Goal: Information Seeking & Learning: Learn about a topic

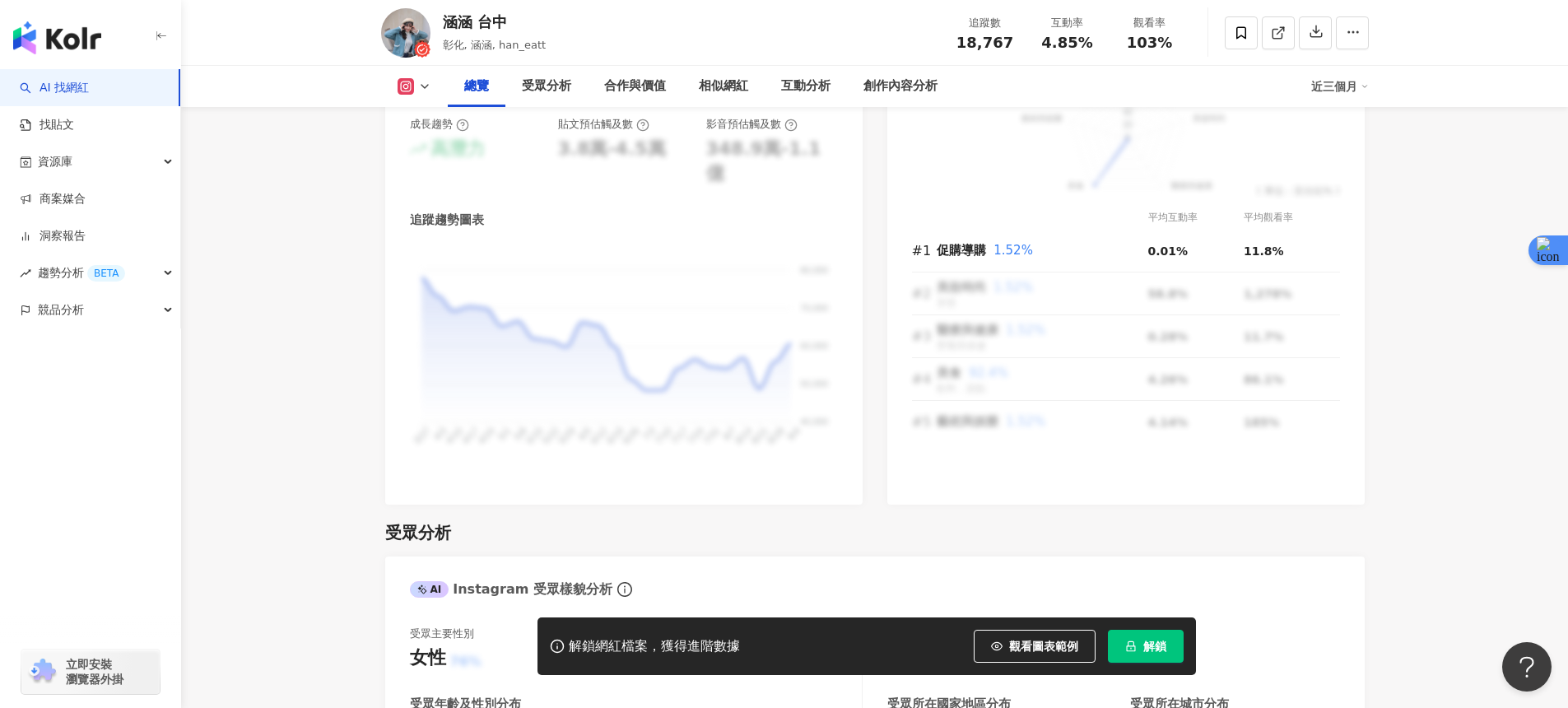
scroll to position [1032, 0]
click at [1128, 643] on icon "lock" at bounding box center [1131, 646] width 12 height 12
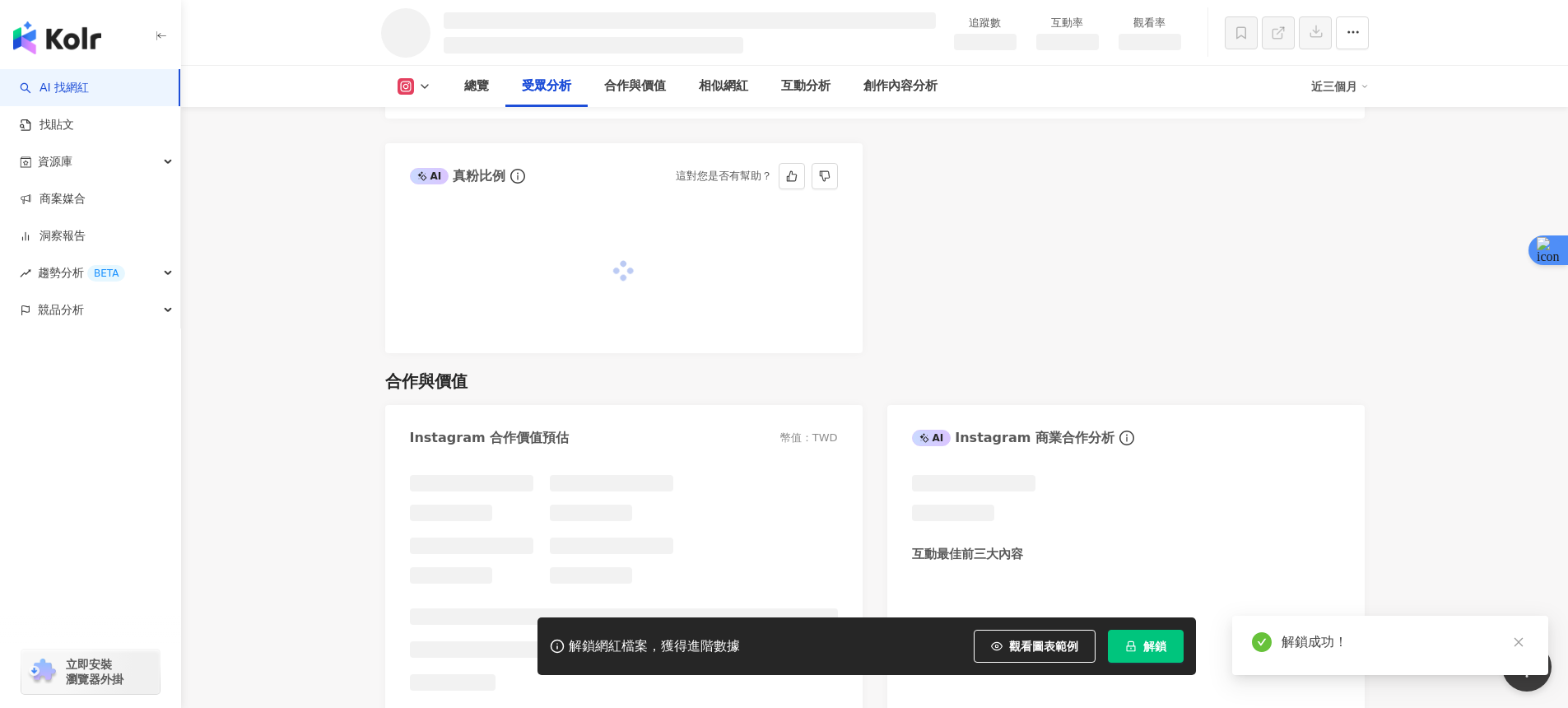
scroll to position [1644, 0]
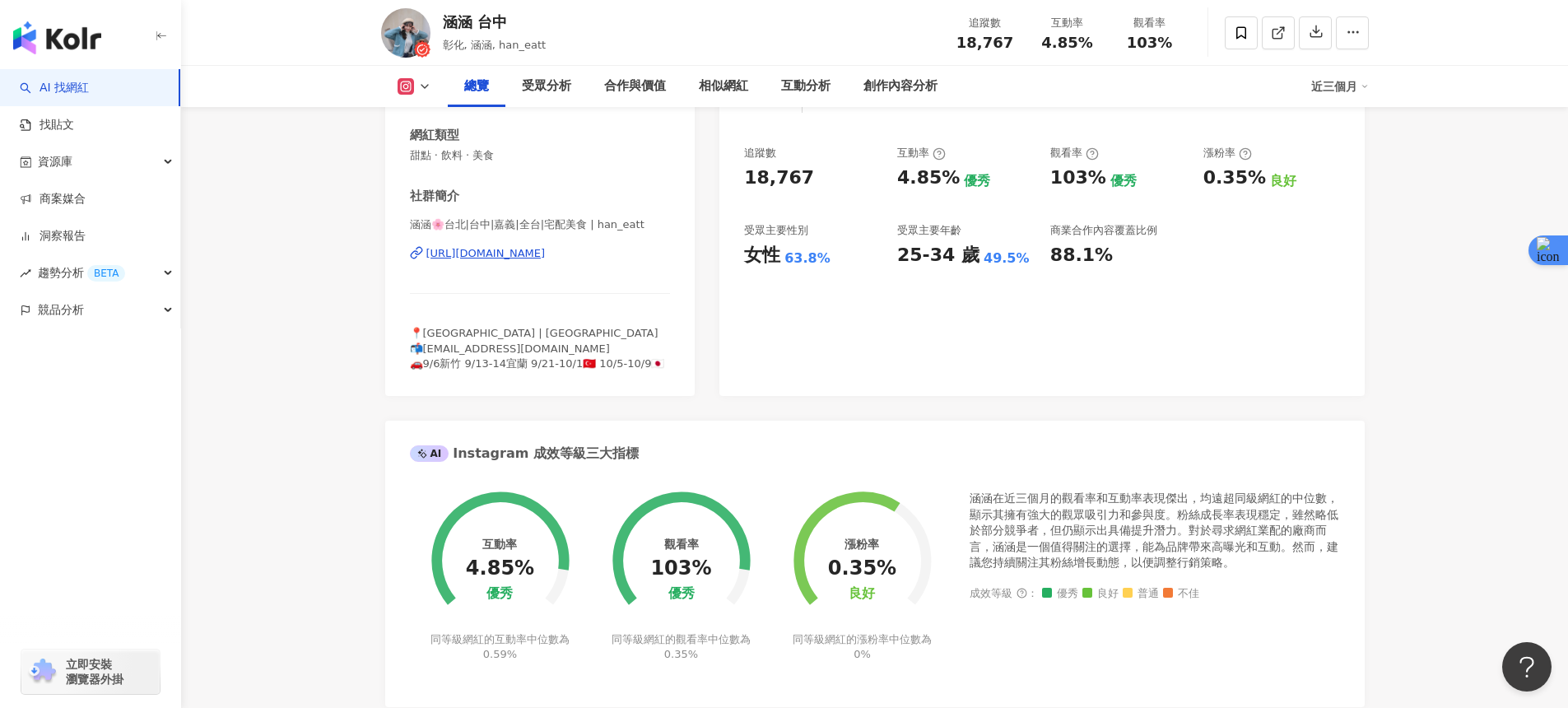
scroll to position [158, 0]
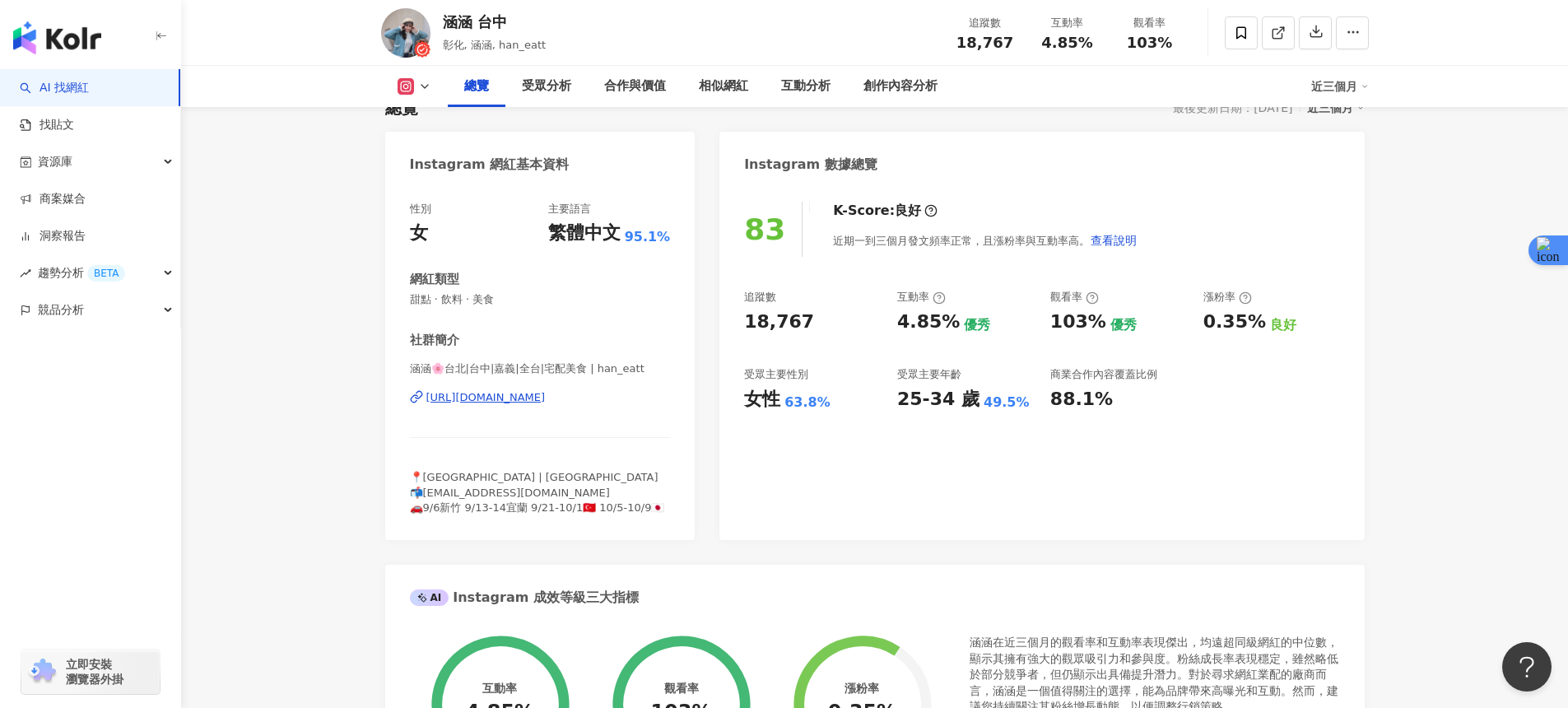
click at [546, 398] on div "https://www.instagram.com/han_eatt/" at bounding box center [486, 398] width 119 height 15
click at [526, 398] on div "https://www.instagram.com/han_eatt/" at bounding box center [486, 398] width 119 height 15
drag, startPoint x: 525, startPoint y: 19, endPoint x: 433, endPoint y: 19, distance: 92.0
click at [432, 17] on div "涵涵 台中 彰化, 涵涵, han_eatt 追蹤數 18,767 互動率 4.85% 觀看率 103%" at bounding box center [875, 32] width 1054 height 65
copy div "涵涵 台中"
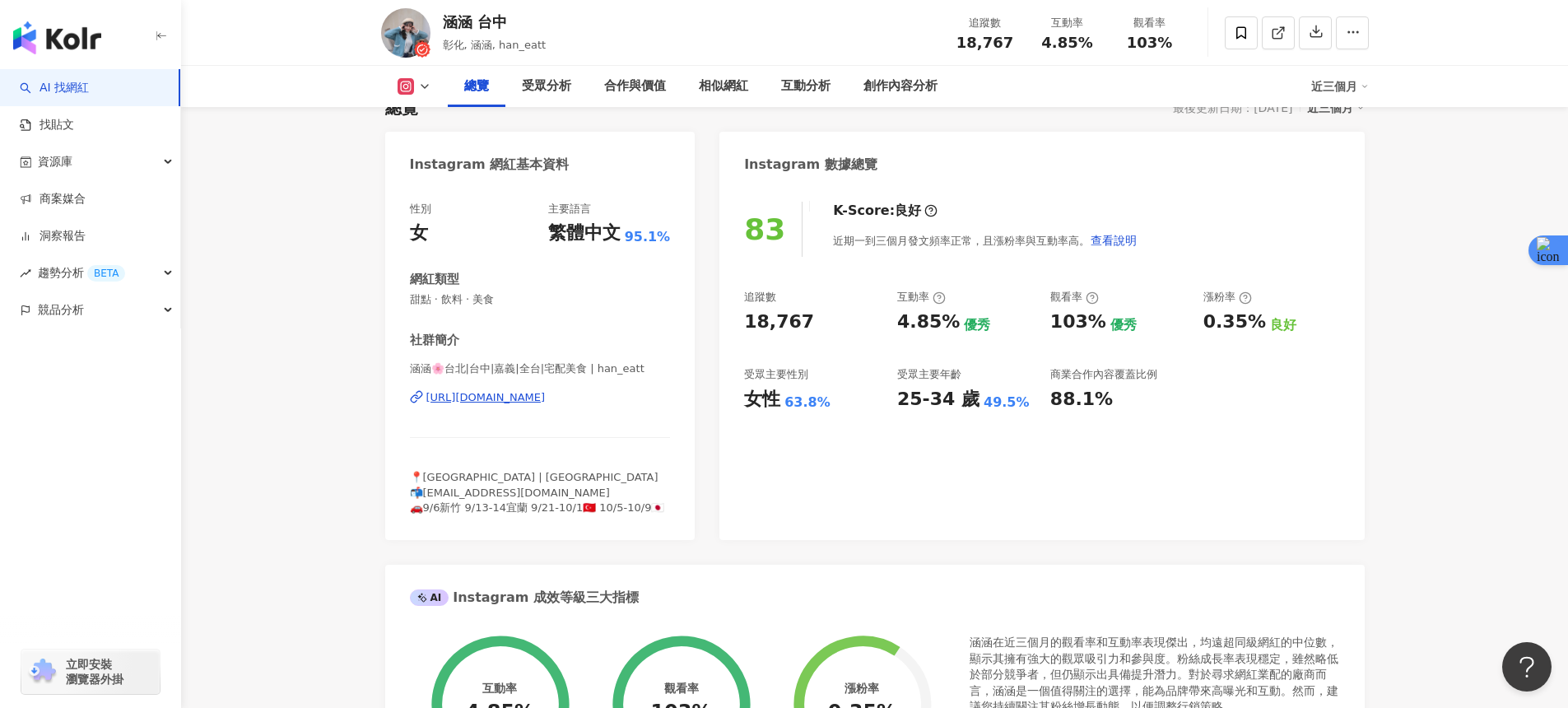
click at [500, 24] on div "涵涵 台中" at bounding box center [494, 22] width 104 height 21
drag, startPoint x: 507, startPoint y: 21, endPoint x: 444, endPoint y: 23, distance: 63.0
click at [444, 23] on div "涵涵 台中" at bounding box center [494, 22] width 104 height 21
copy div "涵涵 台中"
drag, startPoint x: 629, startPoint y: 400, endPoint x: 499, endPoint y: 11, distance: 410.1
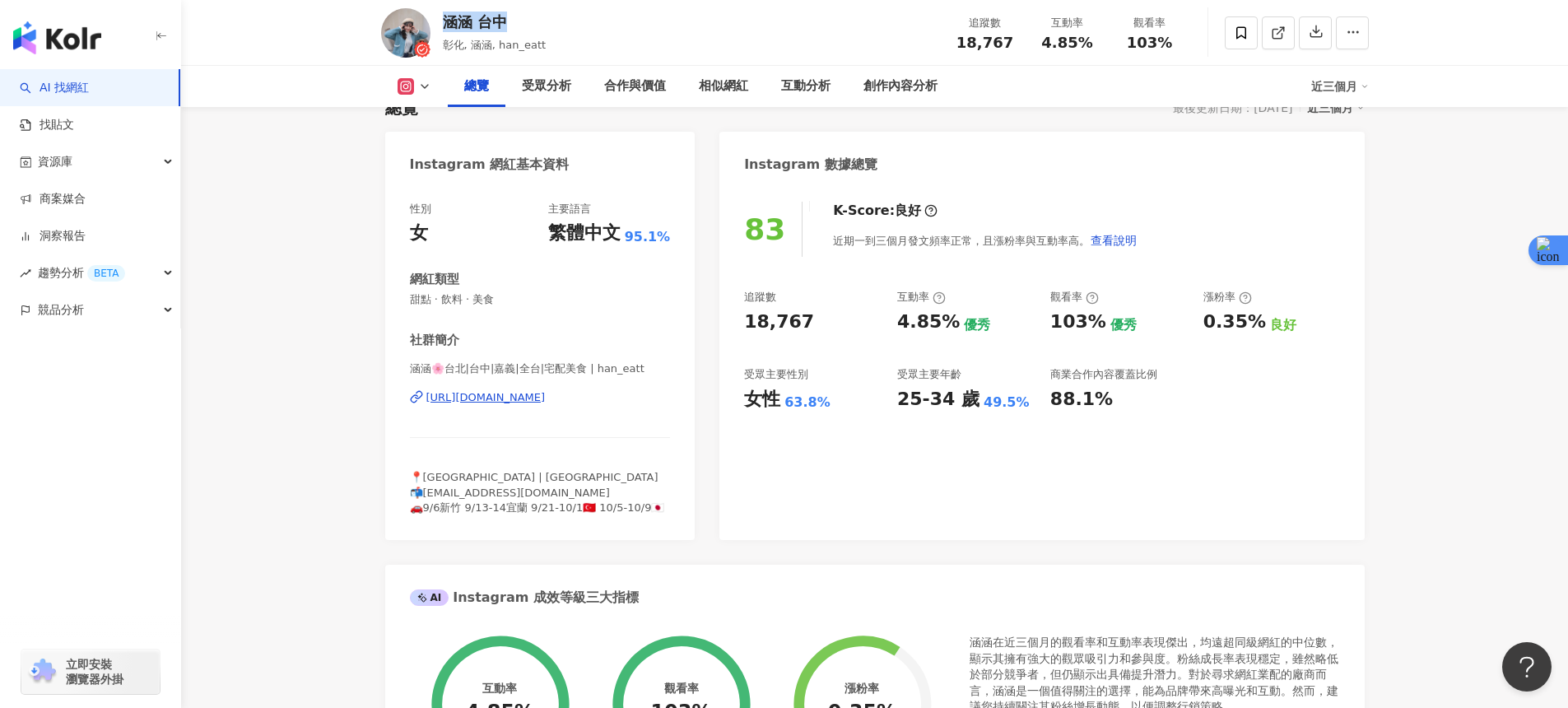
click at [546, 401] on div "https://www.instagram.com/han_eatt/" at bounding box center [486, 398] width 119 height 15
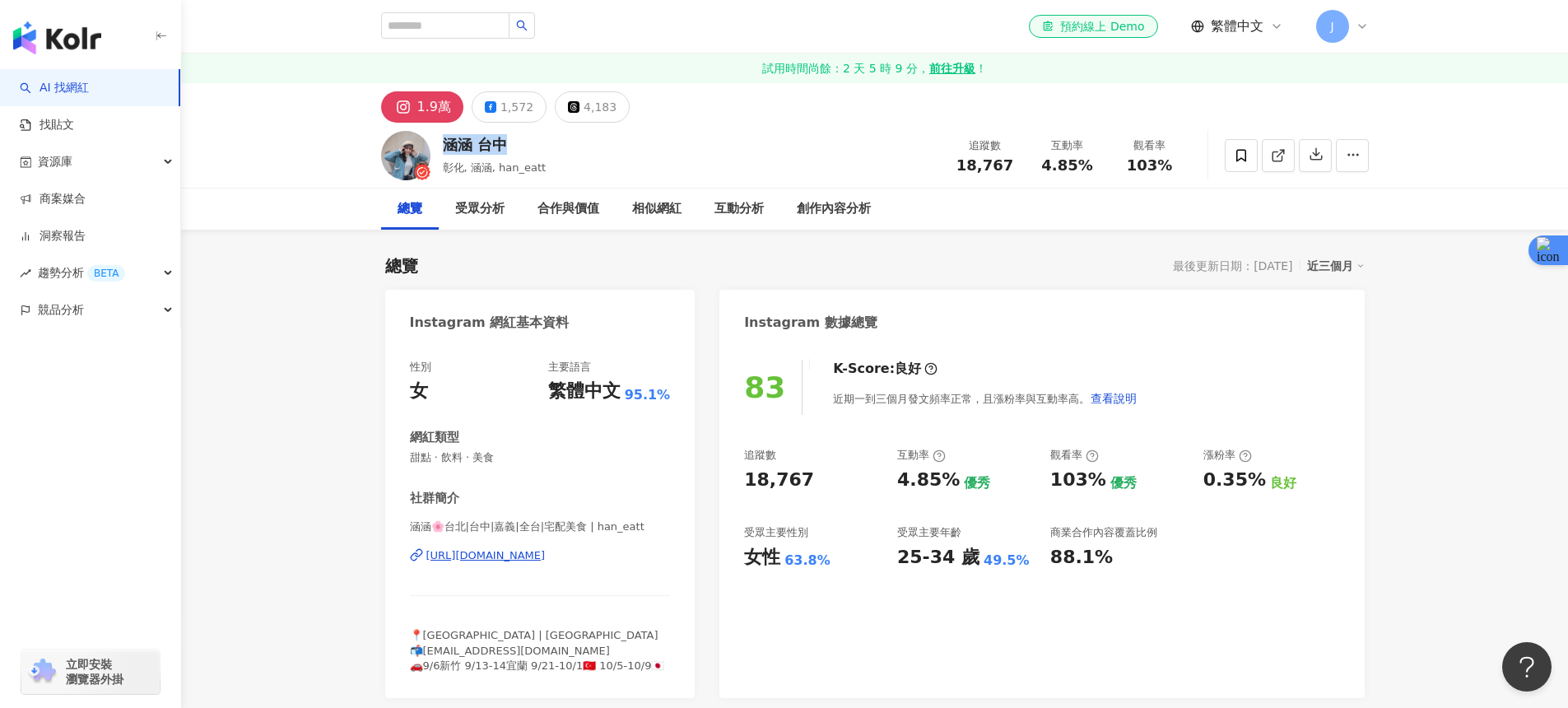
click at [528, 557] on div "https://www.instagram.com/han_eatt/" at bounding box center [486, 555] width 119 height 15
click at [394, 32] on input "search" at bounding box center [444, 25] width 128 height 26
paste input "**********"
type input "**********"
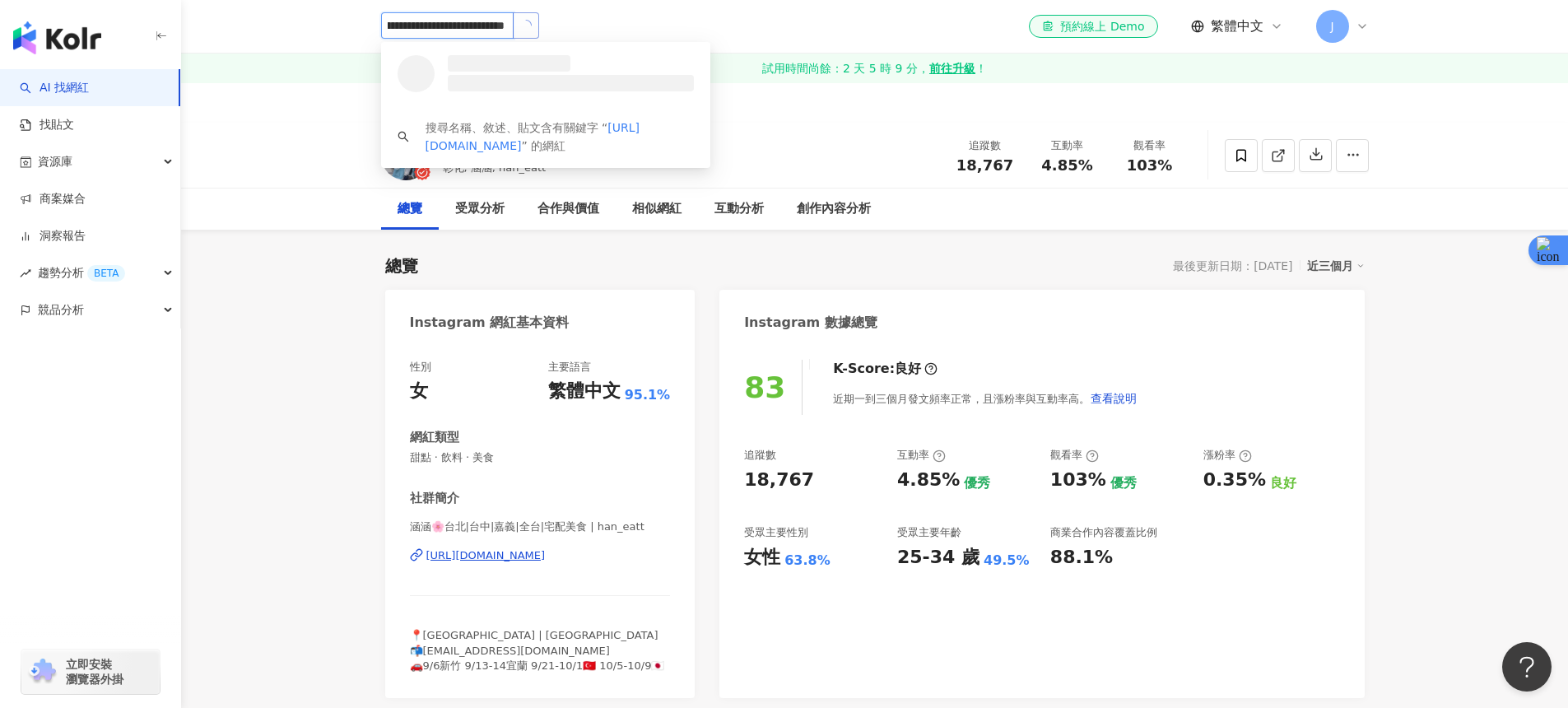
click at [531, 20] on button "button" at bounding box center [526, 25] width 26 height 26
click at [544, 65] on span "伃柔" at bounding box center [495, 63] width 107 height 17
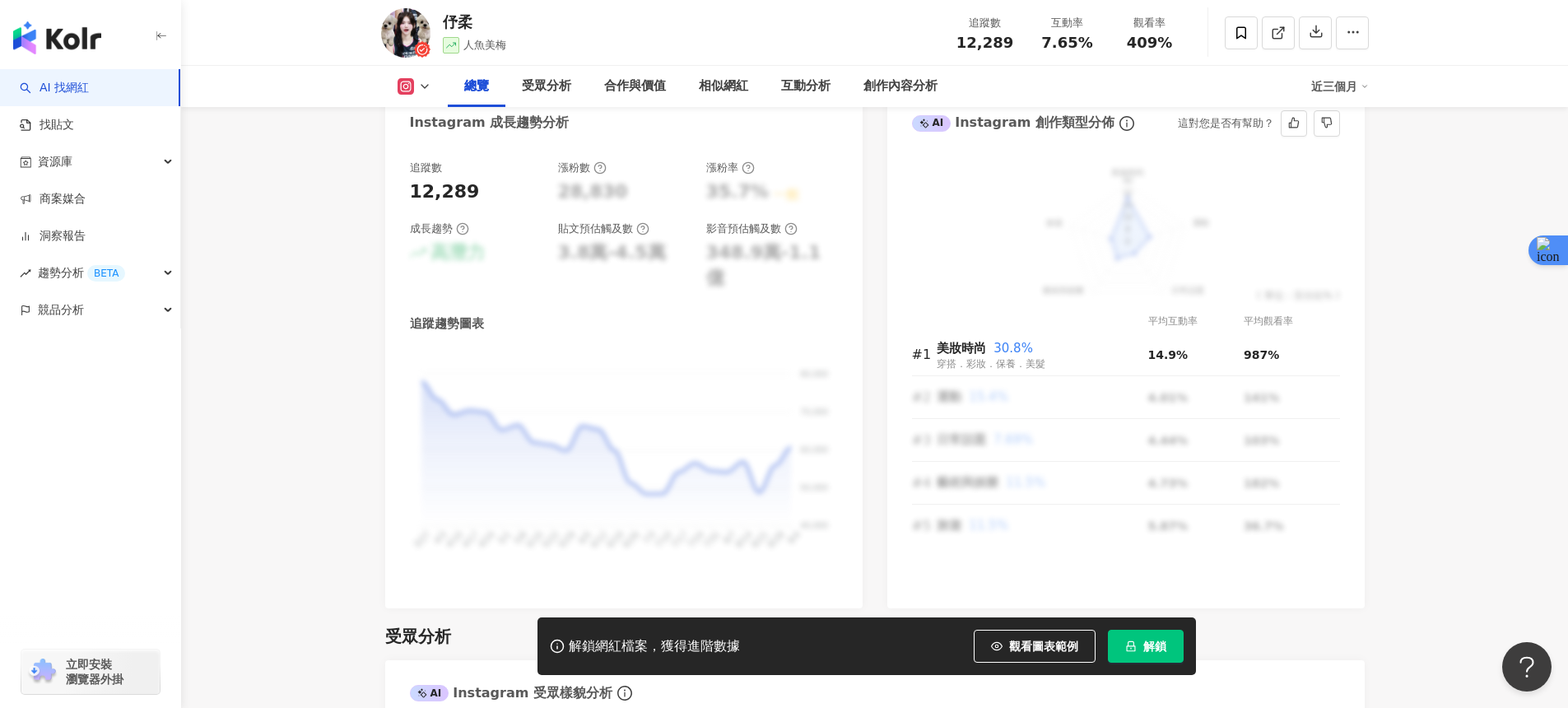
scroll to position [973, 0]
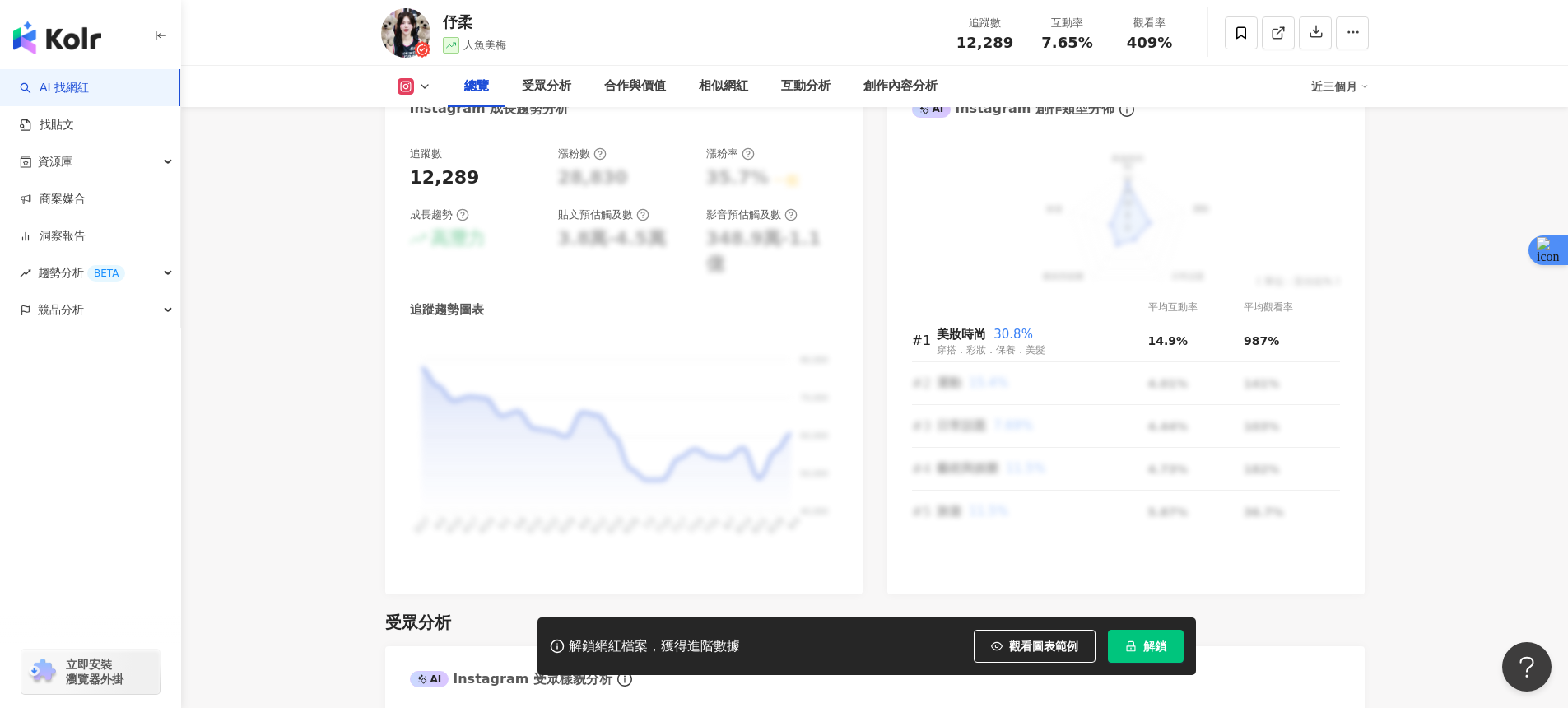
click at [1141, 653] on button "解鎖" at bounding box center [1145, 646] width 75 height 33
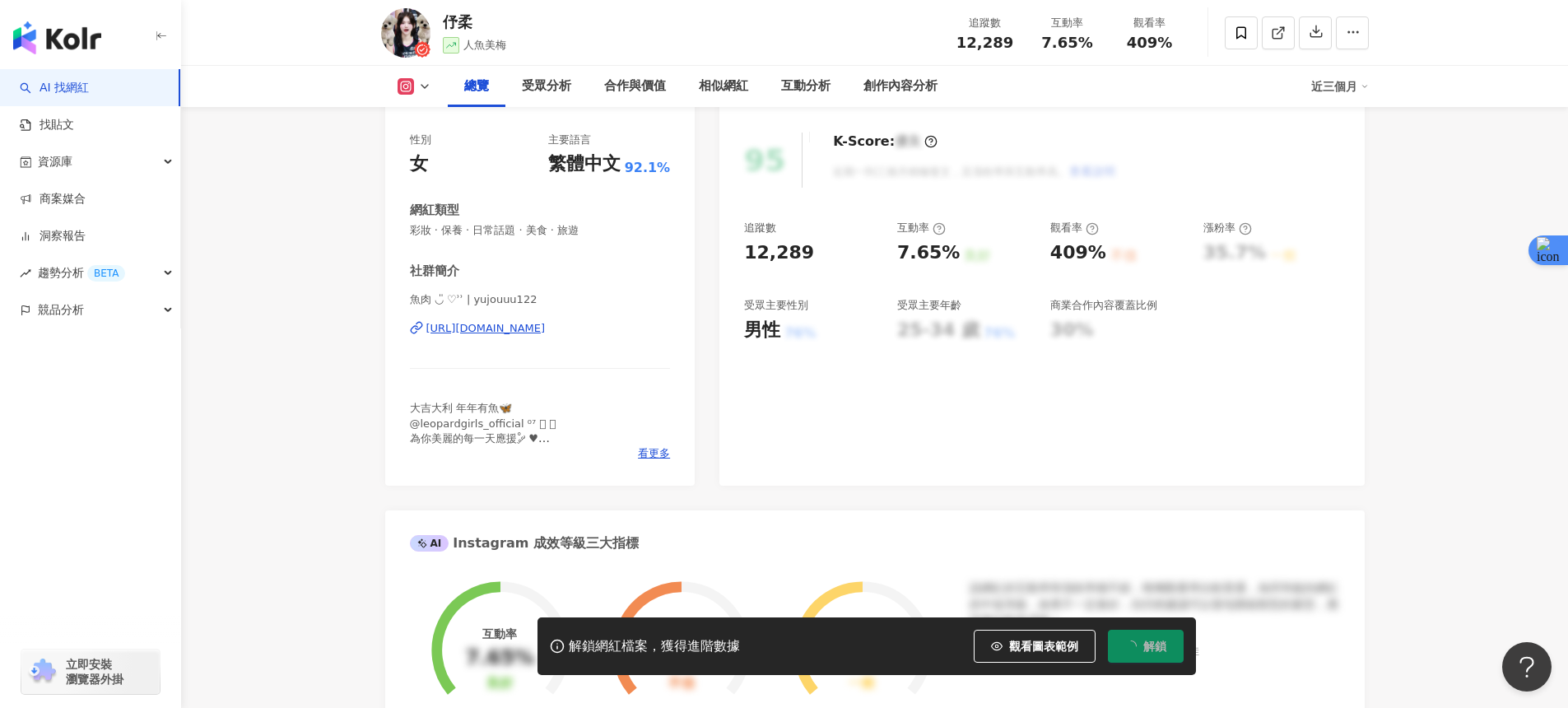
scroll to position [0, 0]
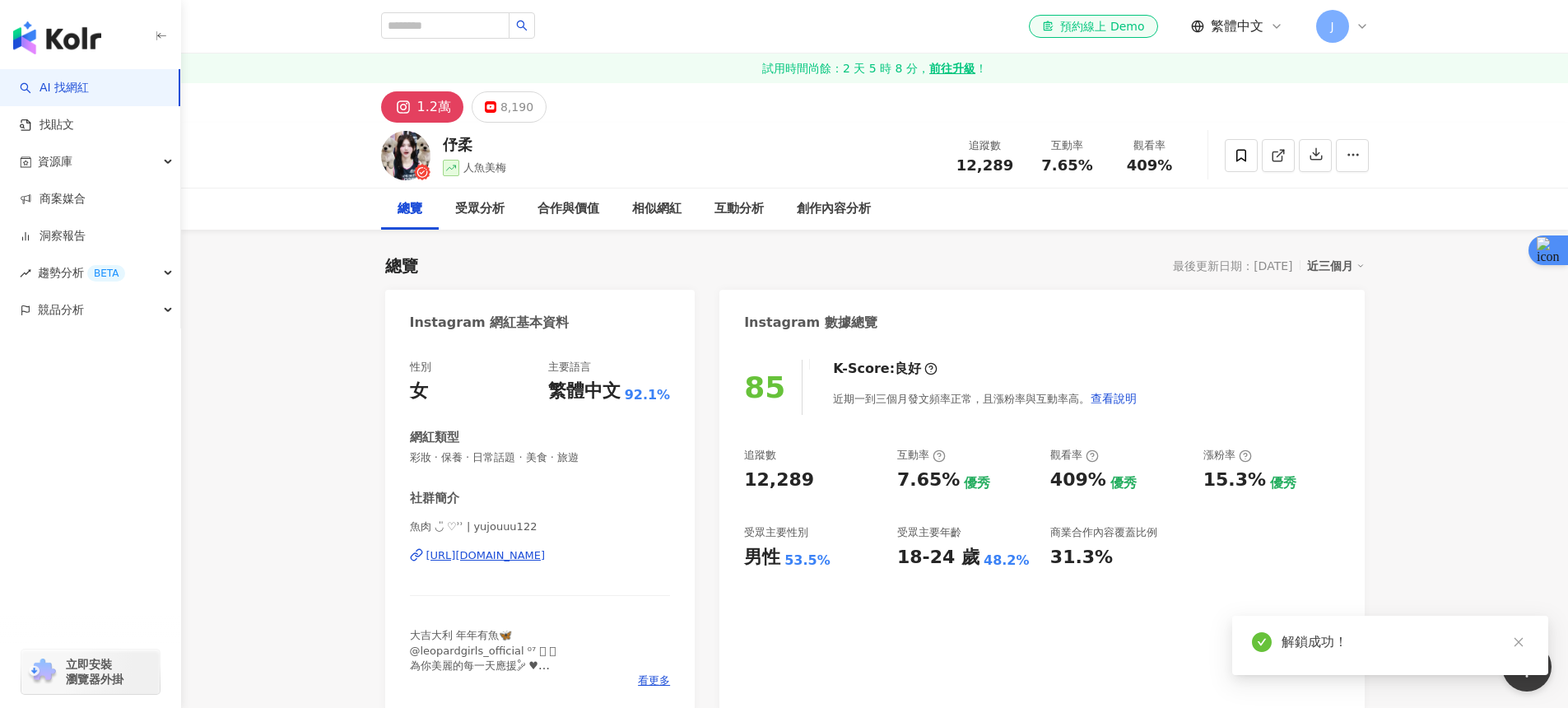
click at [1093, 170] on div "7.65%" at bounding box center [1068, 165] width 63 height 17
click at [877, 564] on div "男性 53.5%" at bounding box center [812, 558] width 137 height 25
drag, startPoint x: 842, startPoint y: 567, endPoint x: 724, endPoint y: 549, distance: 119.4
click at [724, 549] on div "85 K-Score : 良好 近期一到三個月發文頻率正常，且漲粉率與互動率高。 查看說明 追蹤數 12,289 互動率 7.65% 優秀 觀看率 409% …" at bounding box center [1041, 529] width 645 height 370
click at [932, 572] on div "85 K-Score : 良好 近期一到三個月發文頻率正常，且漲粉率與互動率高。 查看說明 追蹤數 12,289 互動率 7.65% 優秀 觀看率 409% …" at bounding box center [1041, 529] width 645 height 370
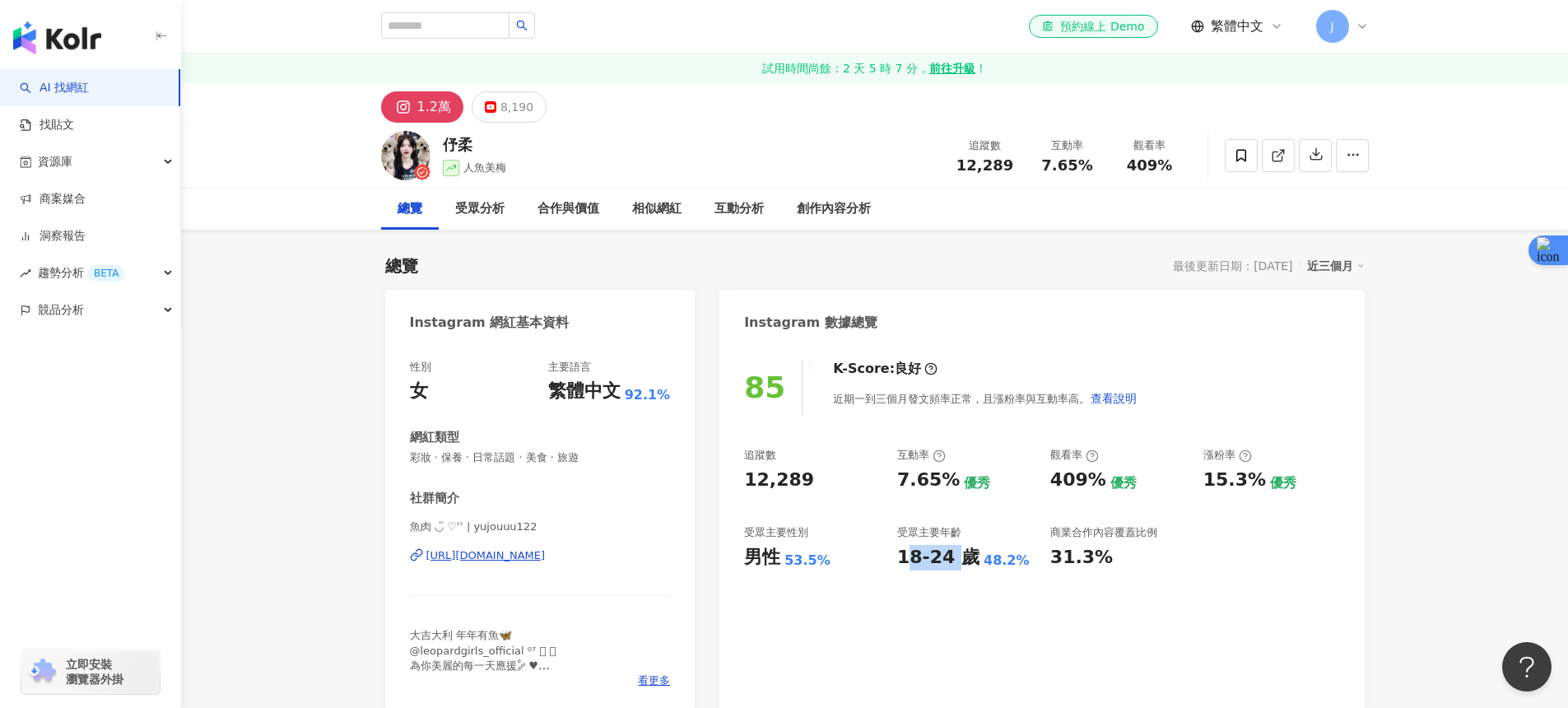
drag, startPoint x: 903, startPoint y: 557, endPoint x: 936, endPoint y: 563, distance: 33.5
click at [949, 562] on div "18-24 歲" at bounding box center [939, 558] width 82 height 25
drag, startPoint x: 891, startPoint y: 562, endPoint x: 944, endPoint y: 563, distance: 53.0
click at [944, 563] on div "追蹤數 12,289 互動率 7.65% 優秀 觀看率 409% 優秀 漲粉率 15.3% 優秀 受眾主要性別 男性 53.5% 受眾主要年齡 18-24 歲…" at bounding box center [1041, 509] width 595 height 121
copy div "18-24"
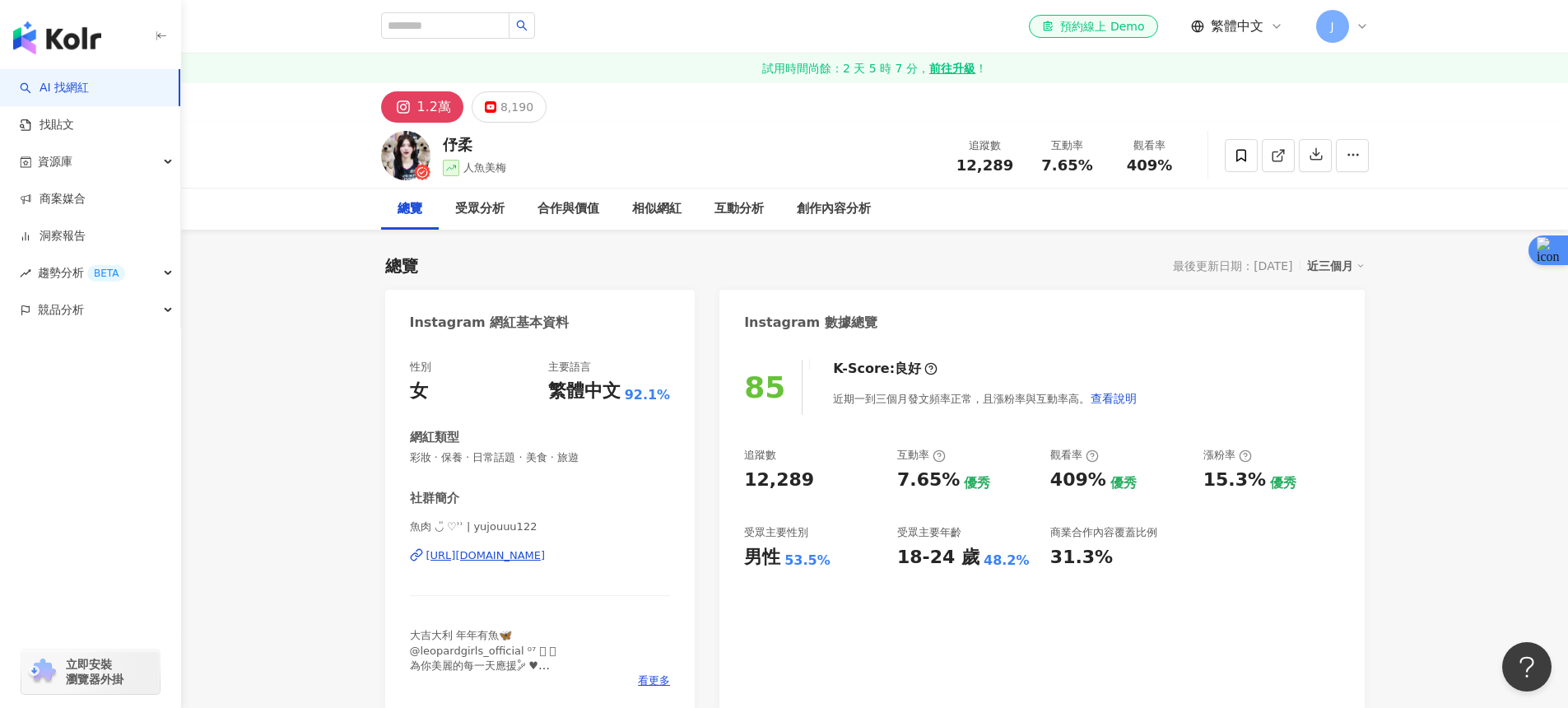
click at [888, 555] on div "追蹤數 12,289 互動率 7.65% 優秀 觀看率 409% 優秀 漲粉率 15.3% 優秀 受眾主要性別 男性 53.5% 受眾主要年齡 18-24 歲…" at bounding box center [1041, 509] width 595 height 121
drag, startPoint x: 896, startPoint y: 555, endPoint x: 967, endPoint y: 557, distance: 71.0
click at [967, 557] on div "追蹤數 12,289 互動率 7.65% 優秀 觀看率 409% 優秀 漲粉率 15.3% 優秀 受眾主要性別 男性 53.5% 受眾主要年齡 18-24 歲…" at bounding box center [1041, 509] width 595 height 121
copy div "18-24 歲"
drag, startPoint x: 735, startPoint y: 557, endPoint x: 774, endPoint y: 559, distance: 39.1
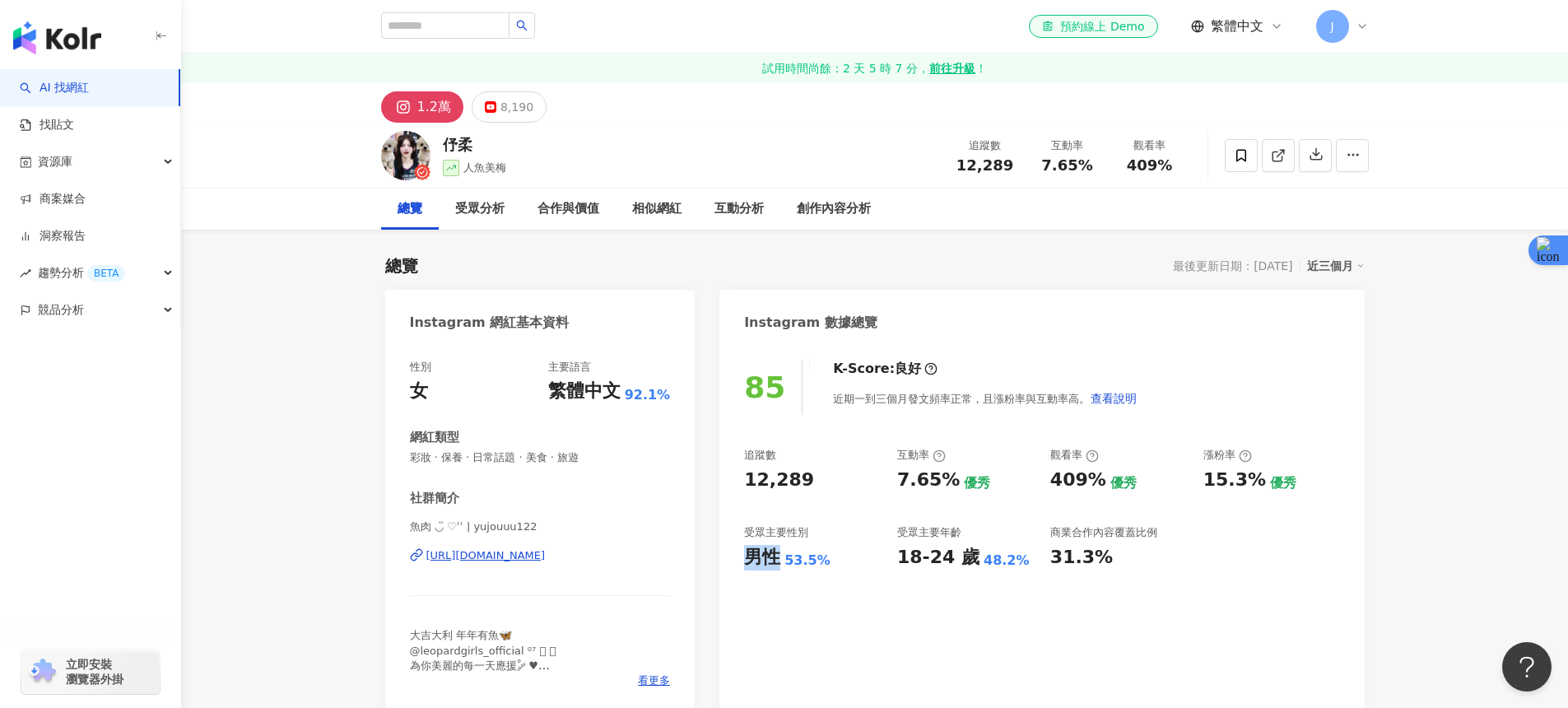
click at [774, 559] on div "85 K-Score : 良好 近期一到三個月發文頻率正常，且漲粉率與互動率高。 查看說明 追蹤數 12,289 互動率 7.65% 優秀 觀看率 409% …" at bounding box center [1041, 529] width 645 height 370
copy div "男性"
drag, startPoint x: 1116, startPoint y: 497, endPoint x: 1082, endPoint y: 469, distance: 44.0
click at [1116, 496] on div "追蹤數 12,289 互動率 7.65% 優秀 觀看率 409% 優秀 漲粉率 15.3% 優秀 受眾主要性別 男性 53.5% 受眾主要年齡 18-24 歲…" at bounding box center [1041, 509] width 595 height 121
drag, startPoint x: 1056, startPoint y: 478, endPoint x: 1098, endPoint y: 481, distance: 42.1
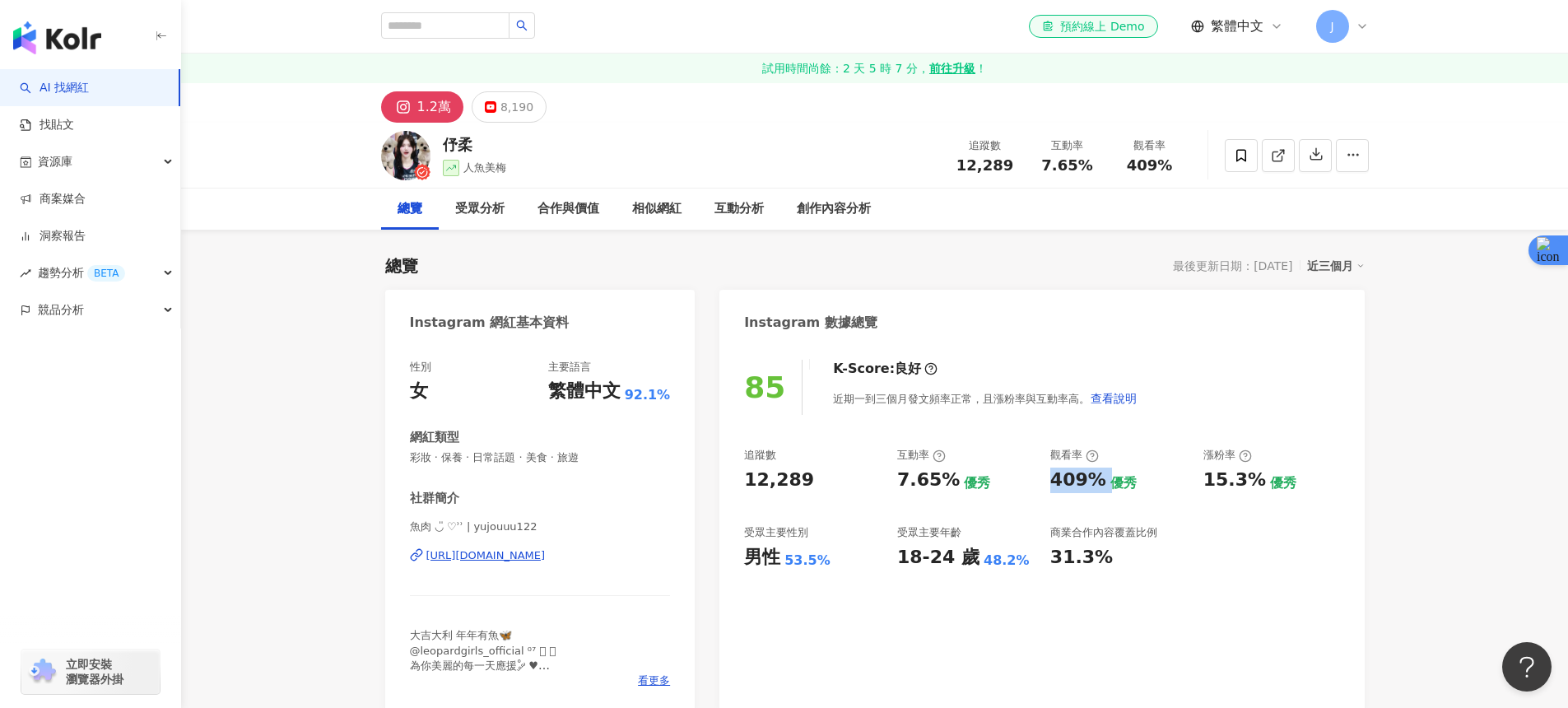
click at [1098, 481] on div "追蹤數 12,289 互動率 7.65% 優秀 觀看率 409% 優秀 漲粉率 15.3% 優秀 受眾主要性別 男性 53.5% 受眾主要年齡 18-24 歲…" at bounding box center [1041, 509] width 595 height 121
copy div "409%"
drag, startPoint x: 896, startPoint y: 478, endPoint x: 948, endPoint y: 481, distance: 52.1
click at [948, 481] on div "追蹤數 12,289 互動率 7.65% 優秀 觀看率 409% 優秀 漲粉率 15.3% 優秀 受眾主要性別 男性 53.5% 受眾主要年齡 18-24 歲…" at bounding box center [1041, 509] width 595 height 121
click at [960, 448] on div "85 K-Score : 良好 近期一到三個月發文頻率正常，且漲粉率與互動率高。 查看說明 追蹤數 12,289 互動率 7.65% 優秀 觀看率 409% …" at bounding box center [1041, 529] width 645 height 370
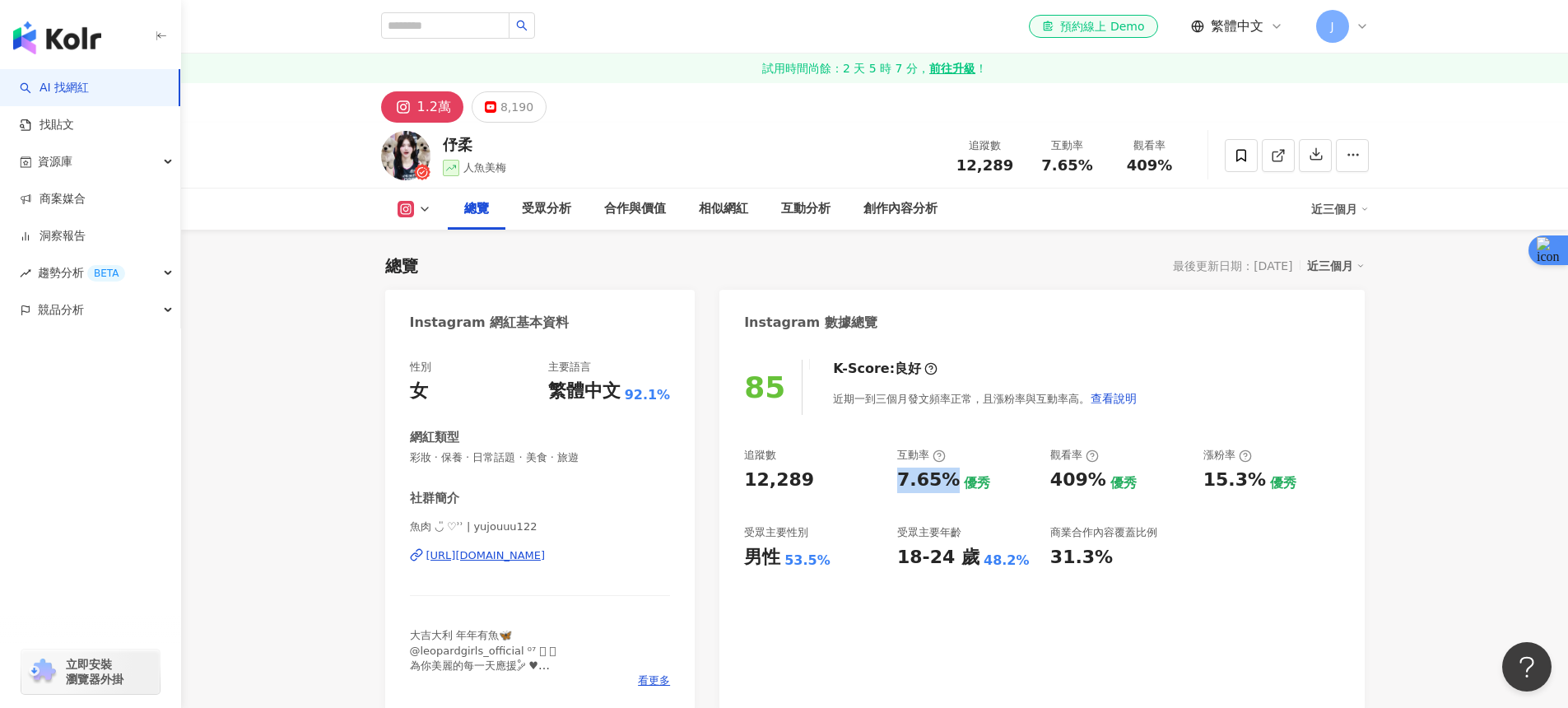
drag, startPoint x: 903, startPoint y: 479, endPoint x: 945, endPoint y: 483, distance: 42.2
click at [945, 482] on div "追蹤數 12,289 互動率 7.65% 優秀 觀看率 409% 優秀 漲粉率 15.3% 優秀 受眾主要性別 男性 53.5% 受眾主要年齡 18-24 歲…" at bounding box center [1041, 509] width 595 height 121
copy div "7.65%"
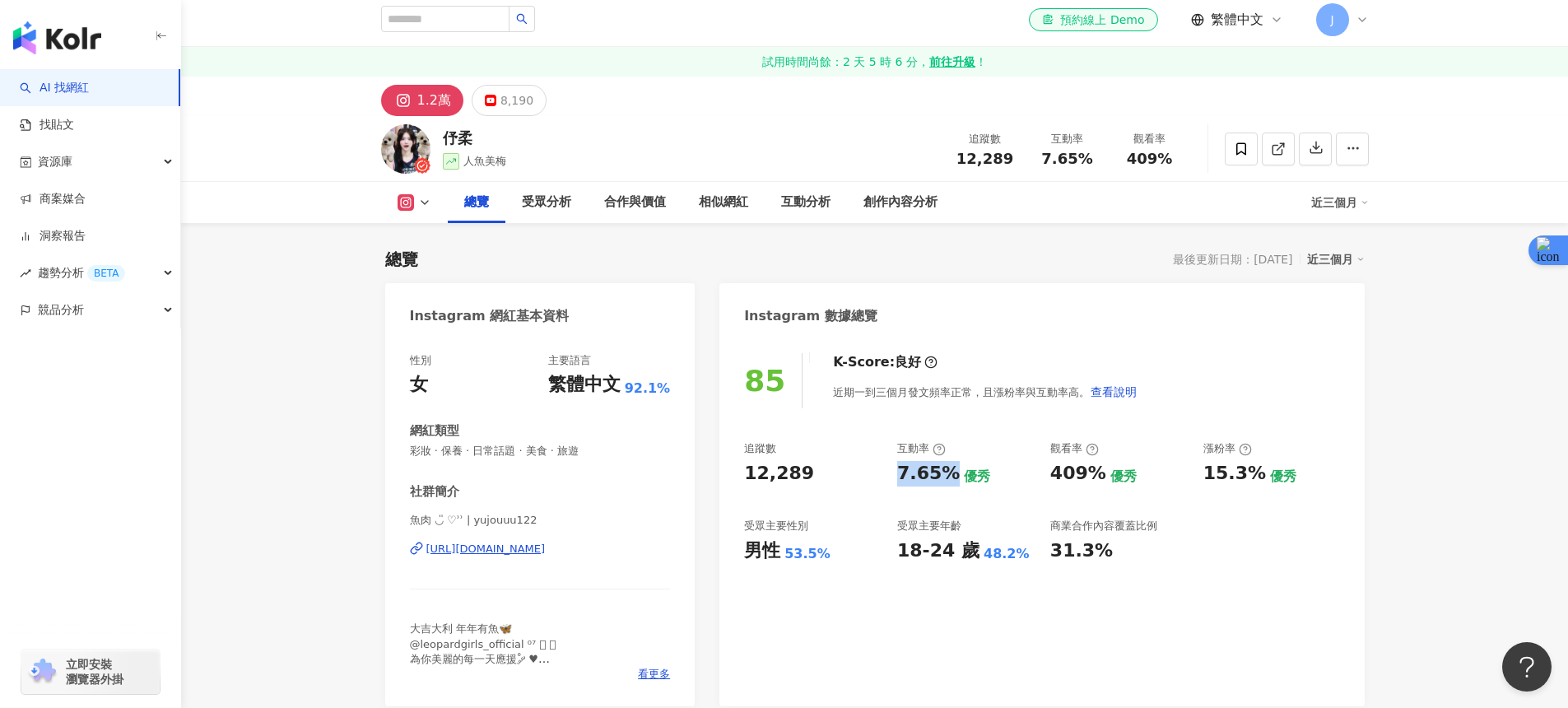
scroll to position [14, 0]
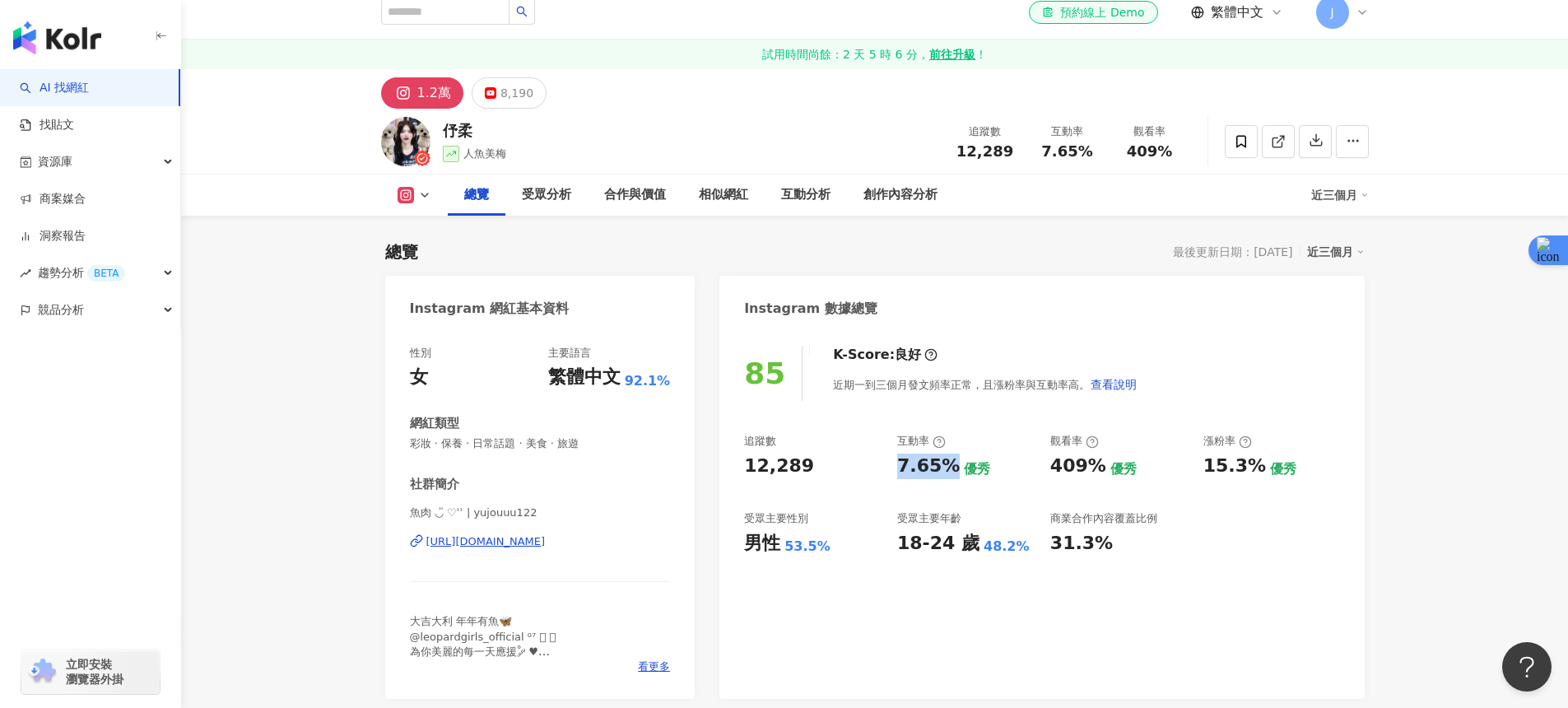
drag, startPoint x: 500, startPoint y: 102, endPoint x: 542, endPoint y: 168, distance: 78.2
click at [500, 102] on div "8,190" at bounding box center [517, 93] width 33 height 24
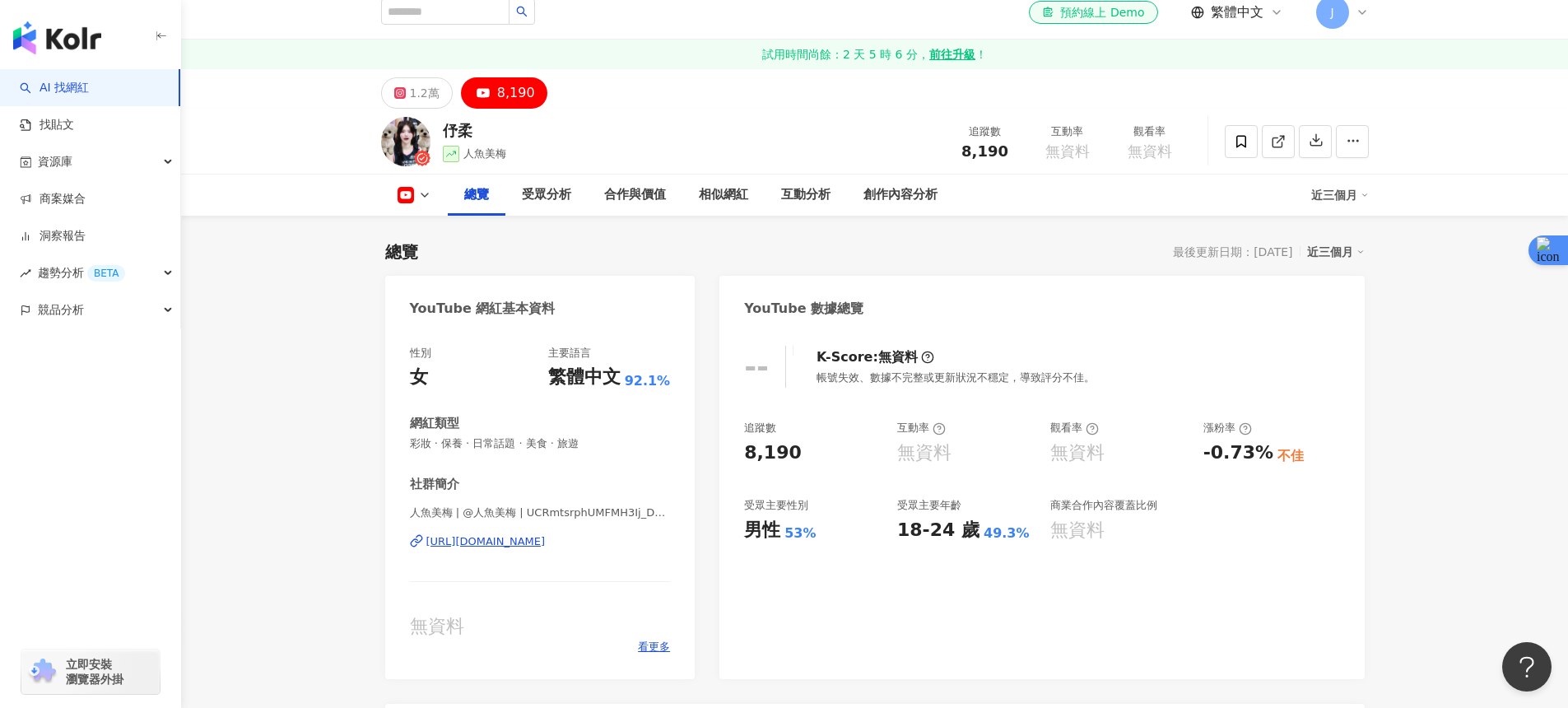
click at [546, 543] on div "[URL][DOMAIN_NAME]" at bounding box center [486, 542] width 119 height 15
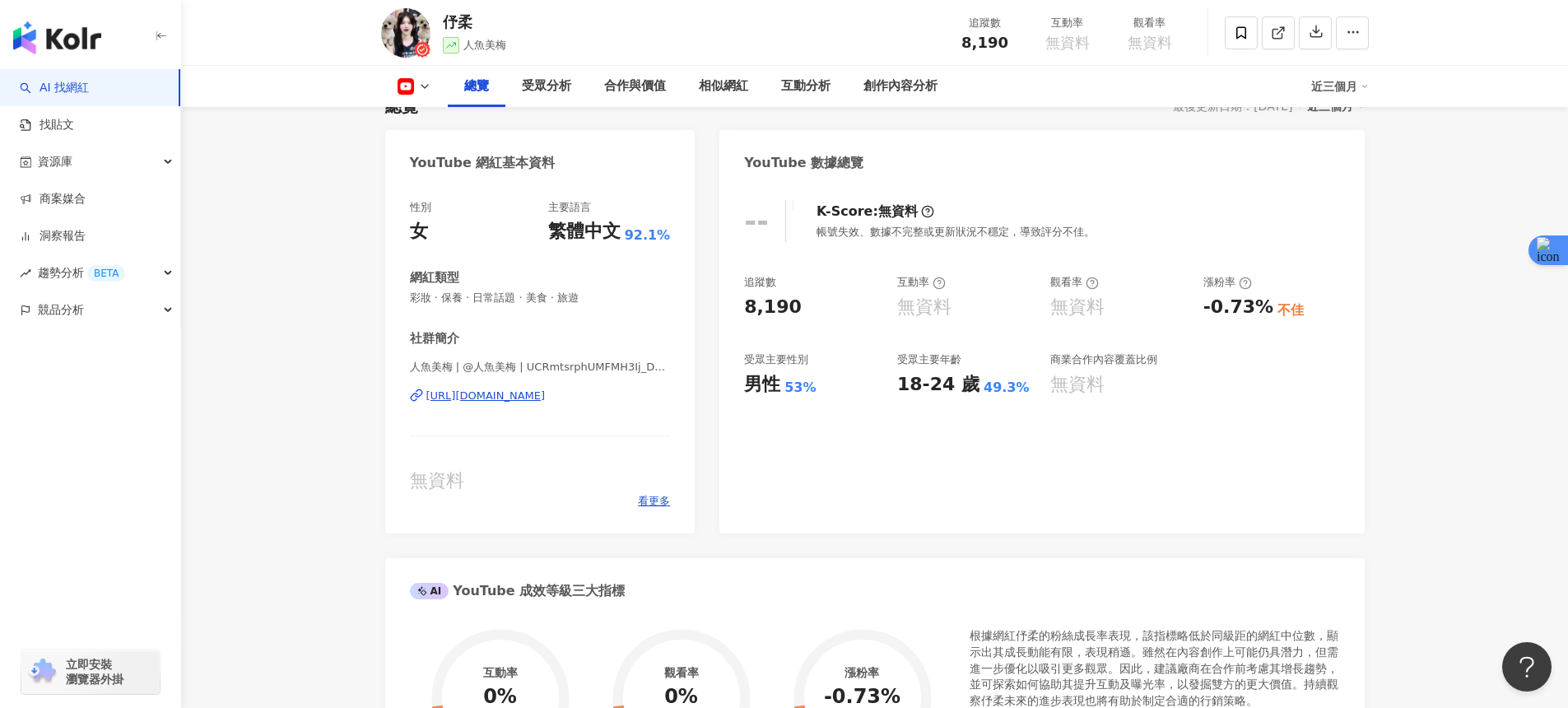
click at [546, 397] on div "[URL][DOMAIN_NAME]" at bounding box center [486, 396] width 119 height 15
click at [549, 409] on div "人魚美梅 | @人魚美梅 | UCRmtsrphUMFMH3Ij_DNLkYA [URL][DOMAIN_NAME]" at bounding box center [540, 408] width 261 height 96
click at [546, 390] on div "[URL][DOMAIN_NAME]" at bounding box center [486, 396] width 119 height 15
click at [412, 91] on icon at bounding box center [405, 86] width 17 height 17
click at [439, 121] on button "Instagram" at bounding box center [439, 118] width 99 height 24
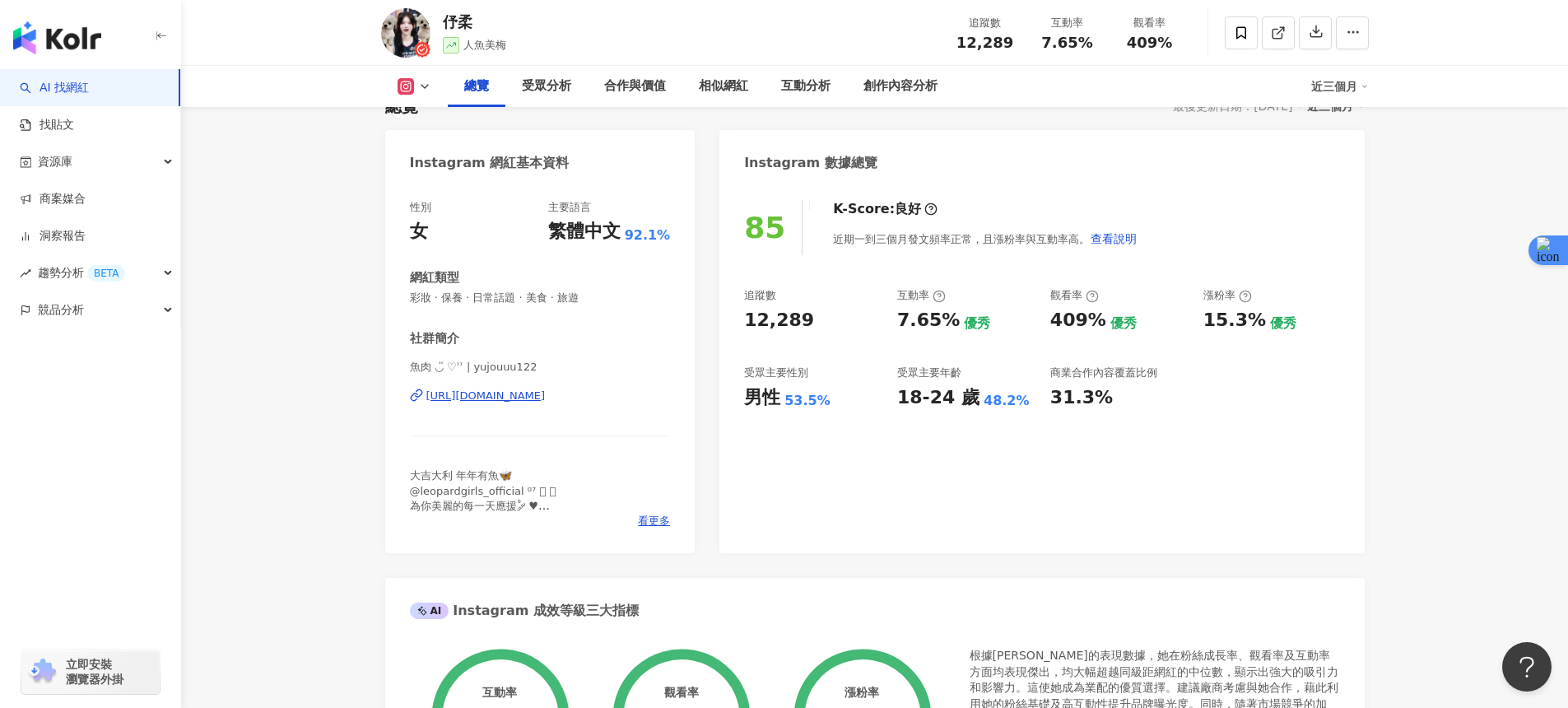
click at [546, 391] on div "[URL][DOMAIN_NAME]" at bounding box center [486, 396] width 119 height 15
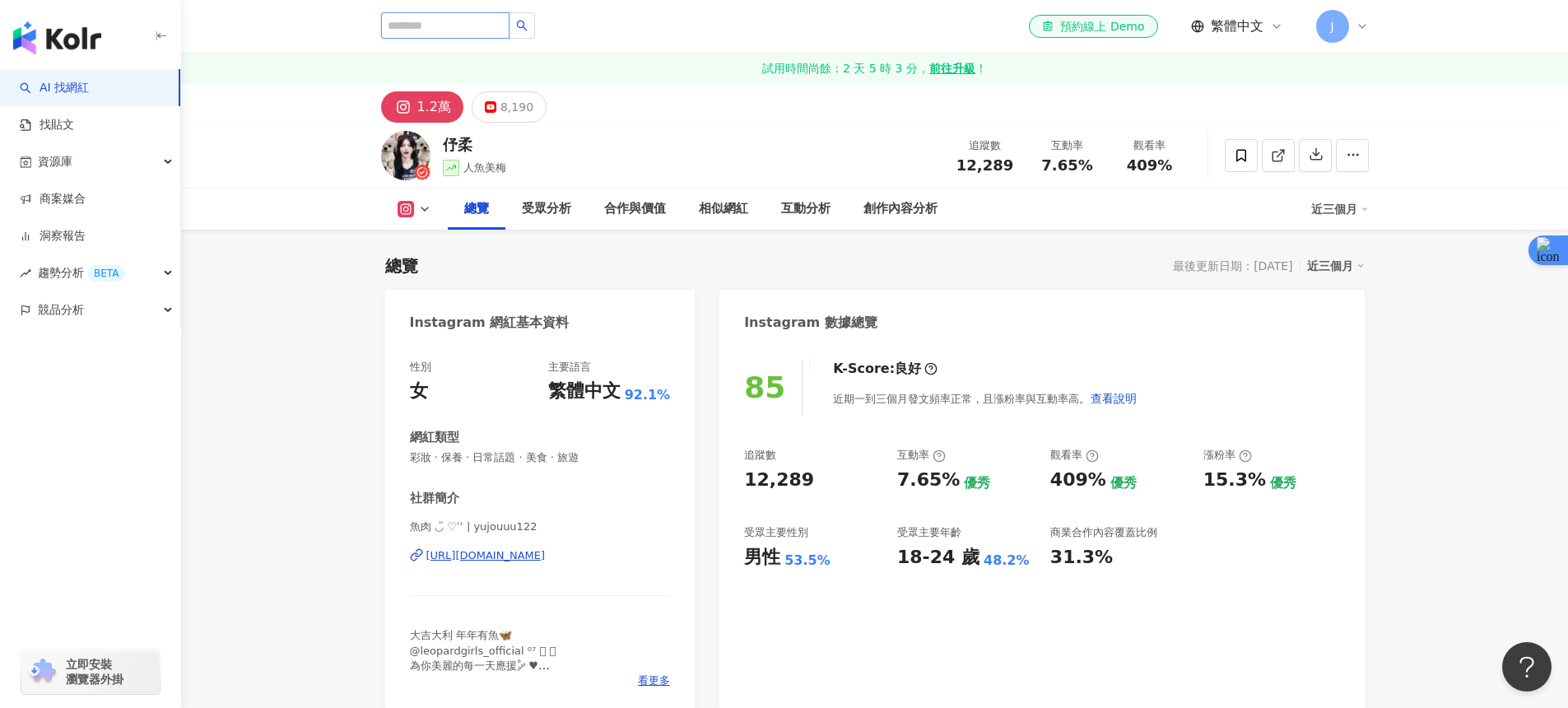
click at [429, 33] on input "search" at bounding box center [444, 25] width 128 height 26
paste input "**********"
type input "**********"
click at [521, 32] on button "button" at bounding box center [526, 25] width 26 height 26
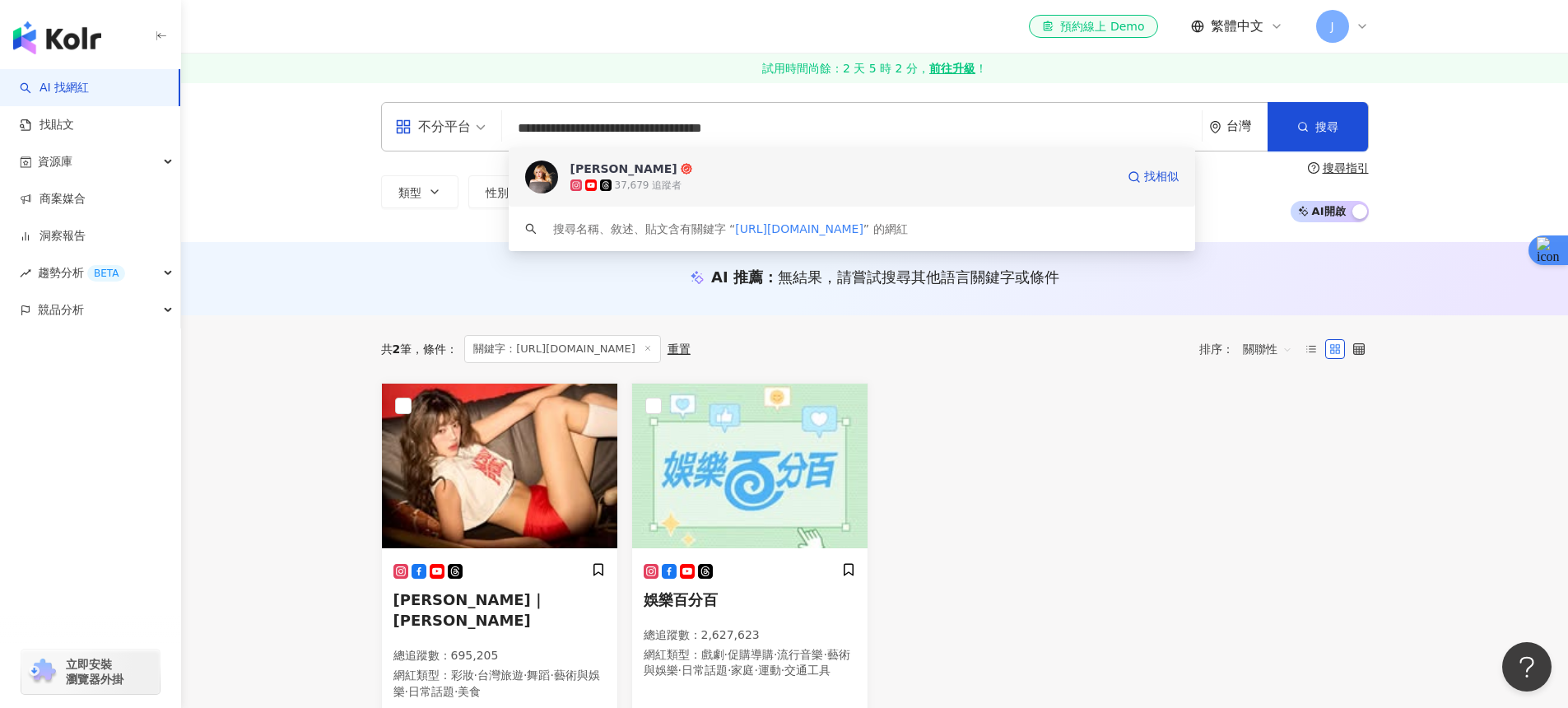
click at [606, 178] on div "37,679 追蹤者" at bounding box center [843, 185] width 545 height 17
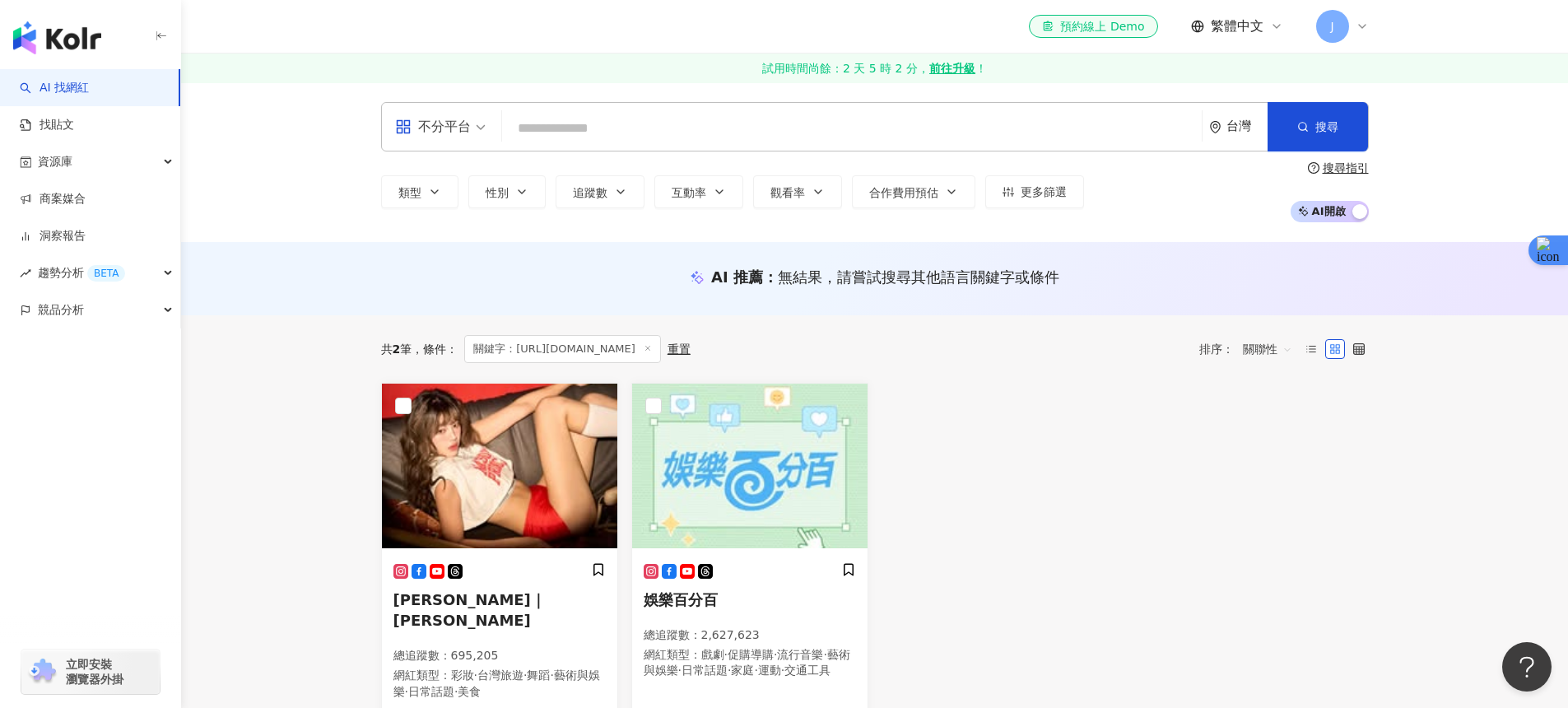
click at [577, 127] on input "search" at bounding box center [852, 128] width 686 height 31
paste input "**********"
type input "**********"
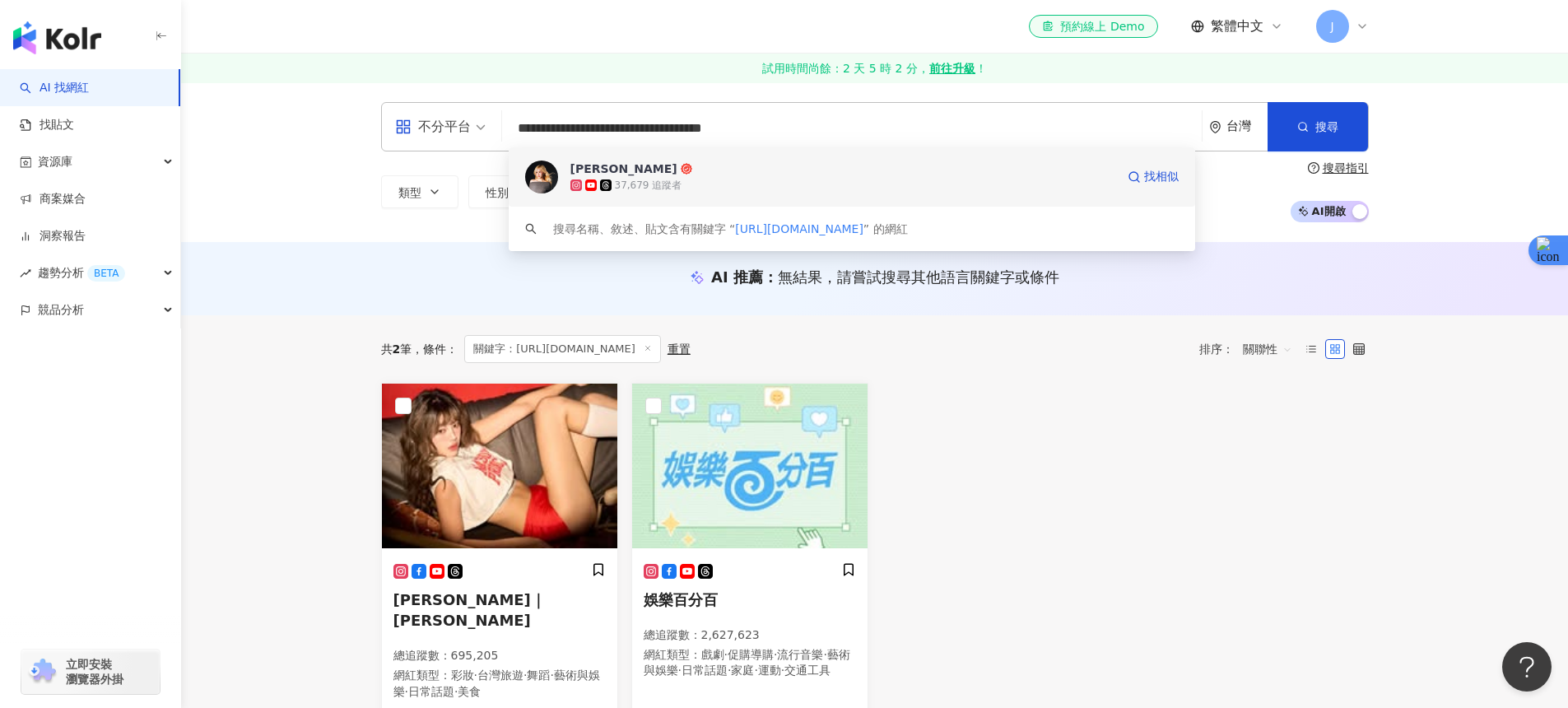
click at [547, 174] on img at bounding box center [542, 177] width 33 height 33
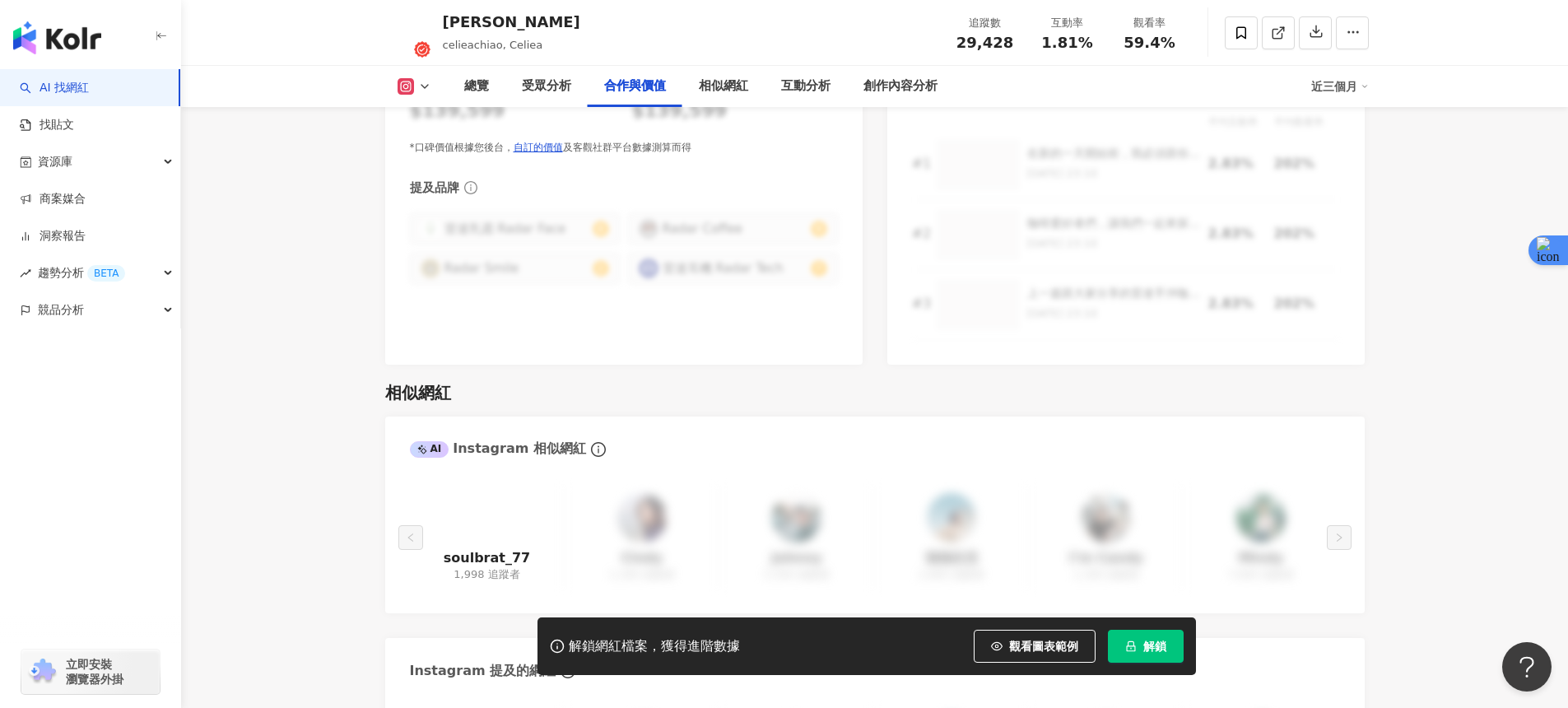
scroll to position [2708, 0]
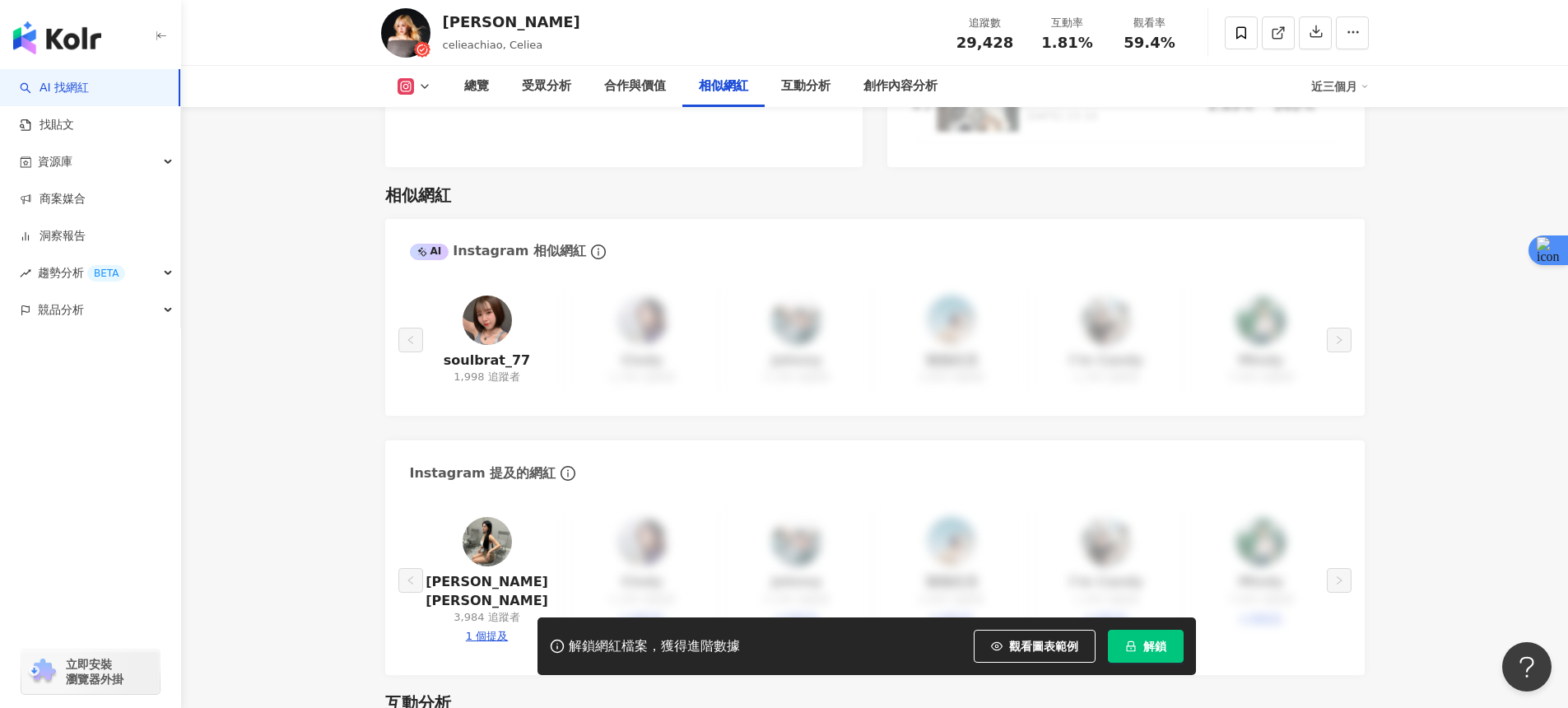
click at [503, 307] on img at bounding box center [487, 320] width 49 height 49
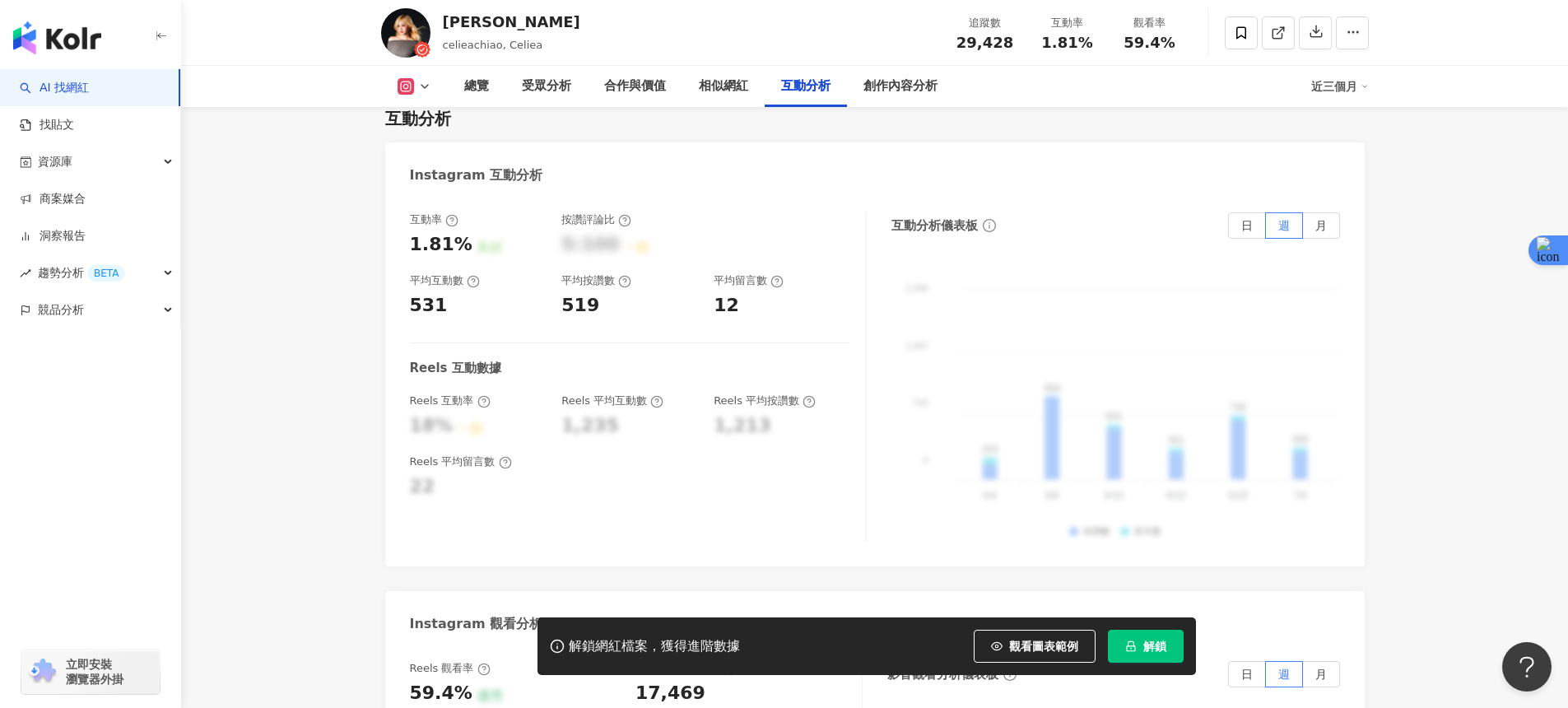
scroll to position [3267, 0]
